Goal: Check status: Check status

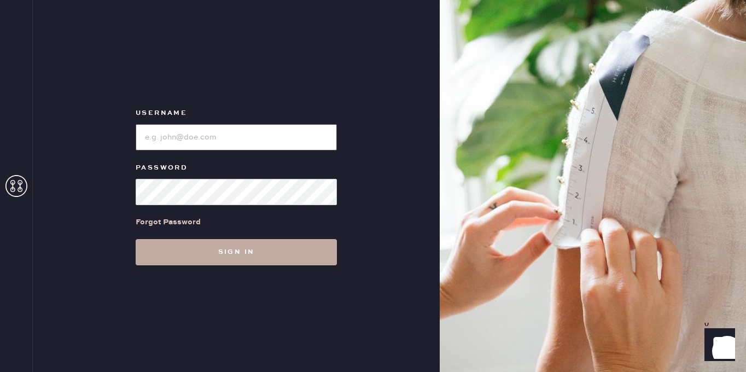
type input "[EMAIL_ADDRESS][DOMAIN_NAME]"
click at [224, 253] on button "Sign in" at bounding box center [236, 252] width 201 height 26
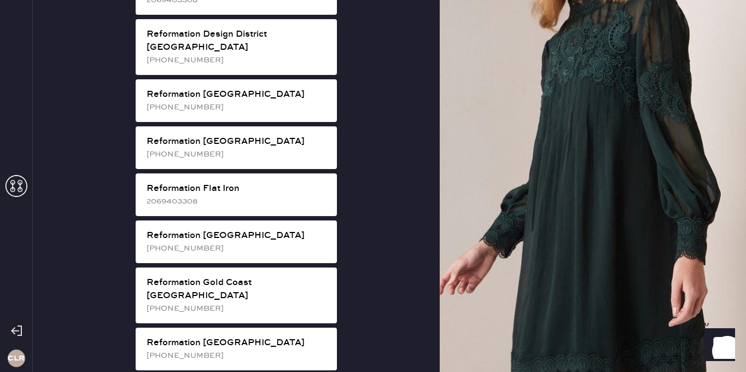
scroll to position [635, 0]
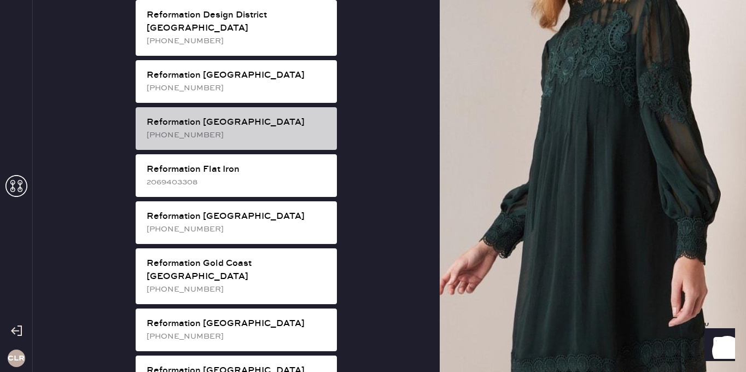
click at [259, 129] on div "[PHONE_NUMBER]" at bounding box center [238, 135] width 182 height 12
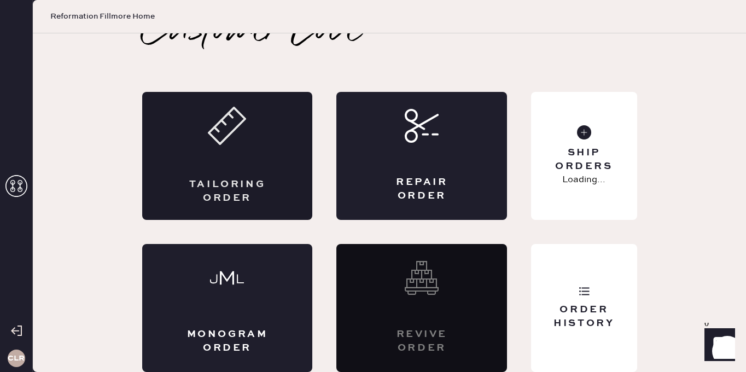
scroll to position [25, 0]
click at [604, 288] on div "Order History" at bounding box center [584, 308] width 106 height 128
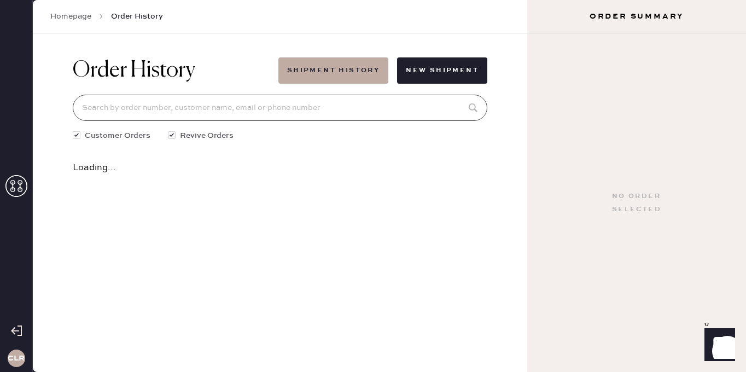
click at [265, 106] on input at bounding box center [280, 108] width 415 height 26
paste input "82367"
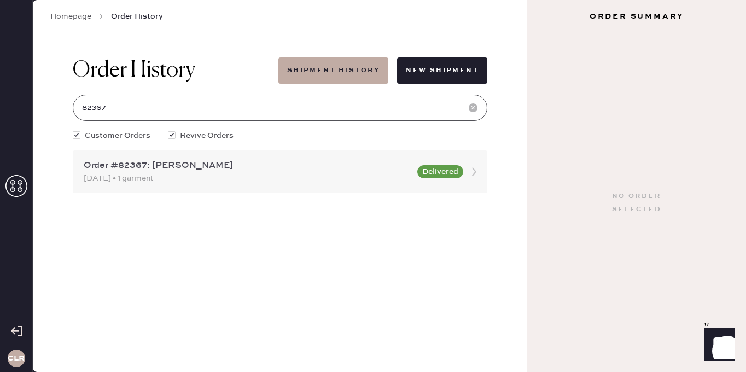
type input "82367"
click at [245, 184] on div "[DATE] • 1 garment" at bounding box center [247, 178] width 327 height 12
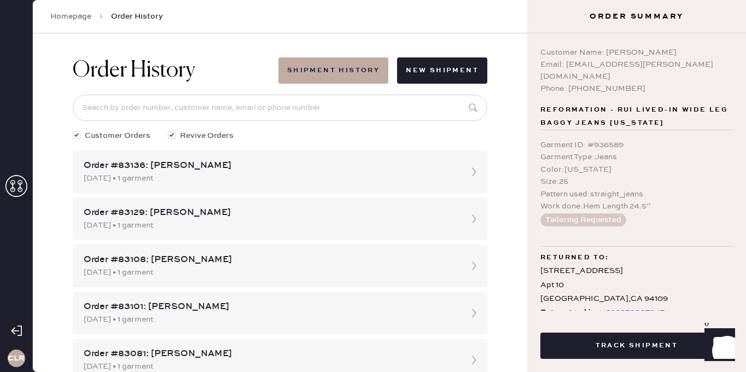
scroll to position [14, 0]
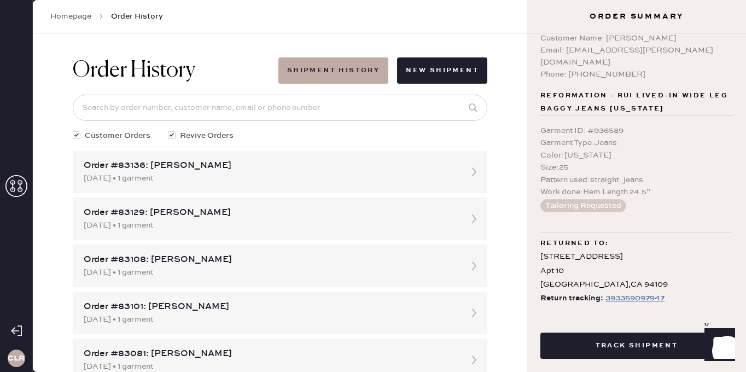
click at [620, 291] on div "393359097947" at bounding box center [634, 297] width 59 height 13
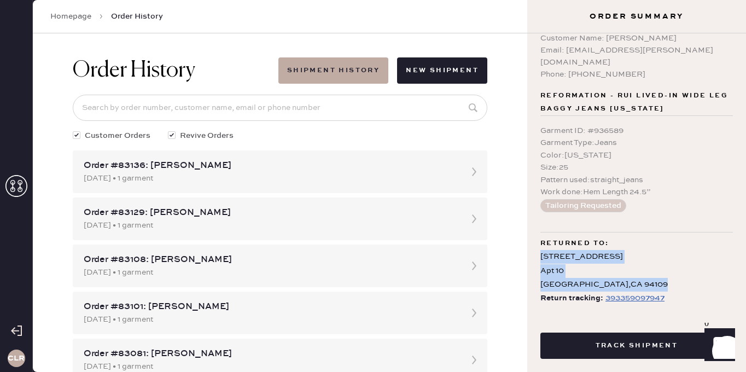
drag, startPoint x: 645, startPoint y: 271, endPoint x: 535, endPoint y: 243, distance: 113.9
click at [535, 243] on div "Customer Name: [PERSON_NAME] Email: [EMAIL_ADDRESS][PERSON_NAME][DOMAIN_NAME] P…" at bounding box center [636, 171] width 219 height 277
copy div "[STREET_ADDRESS]"
